Goal: Information Seeking & Learning: Learn about a topic

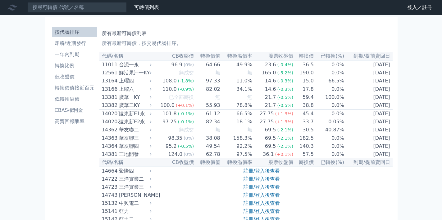
click at [74, 33] on li "按代號排序" at bounding box center [74, 32] width 45 height 7
click at [78, 44] on li "即將/近期發行" at bounding box center [74, 43] width 45 height 7
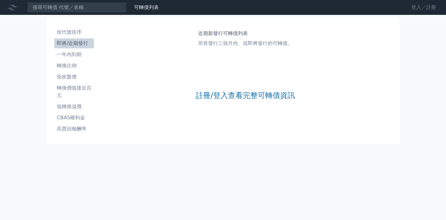
click at [417, 8] on link "登入／註冊" at bounding box center [424, 7] width 35 height 10
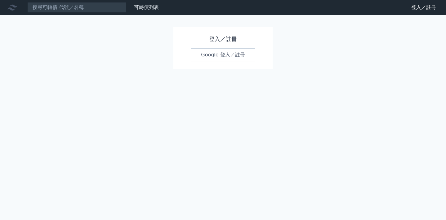
click at [233, 56] on link "Google 登入／註冊" at bounding box center [223, 54] width 65 height 13
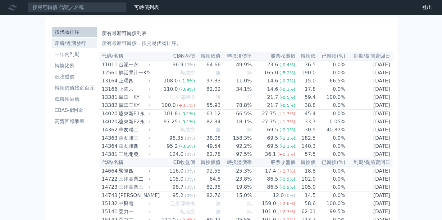
click at [67, 42] on li "即將/近期發行" at bounding box center [74, 43] width 45 height 7
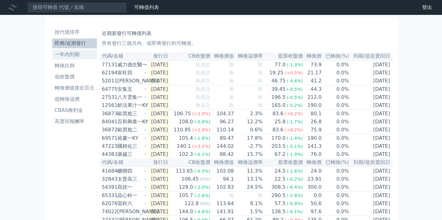
click at [73, 52] on li "一年內到期" at bounding box center [74, 54] width 45 height 7
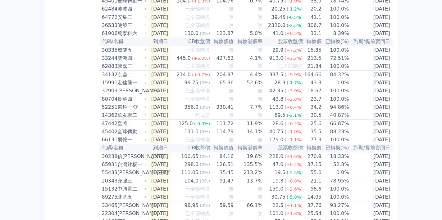
scroll to position [264, 0]
